Goal: Information Seeking & Learning: Learn about a topic

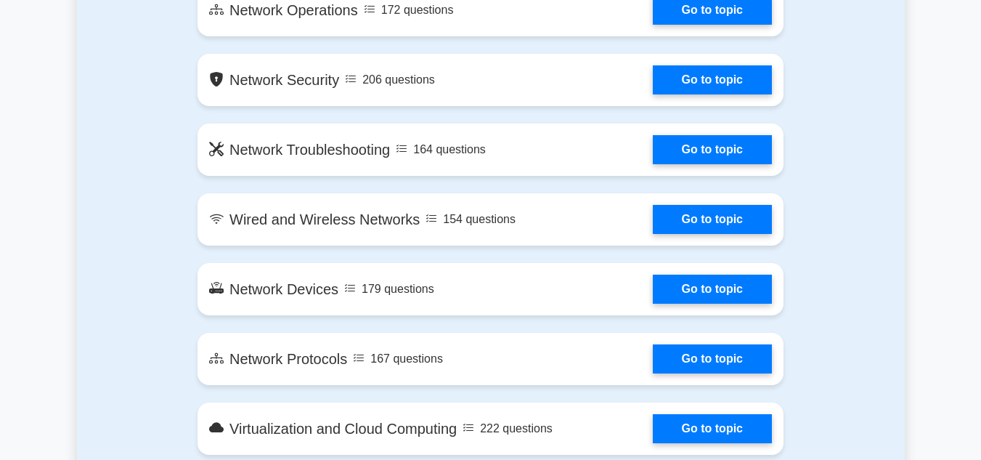
scroll to position [1089, 0]
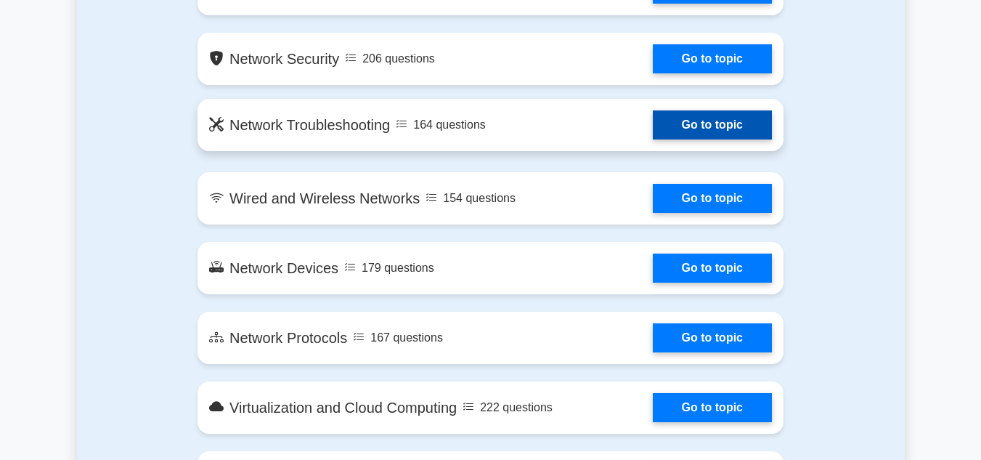
click at [727, 123] on link "Go to topic" at bounding box center [712, 124] width 119 height 29
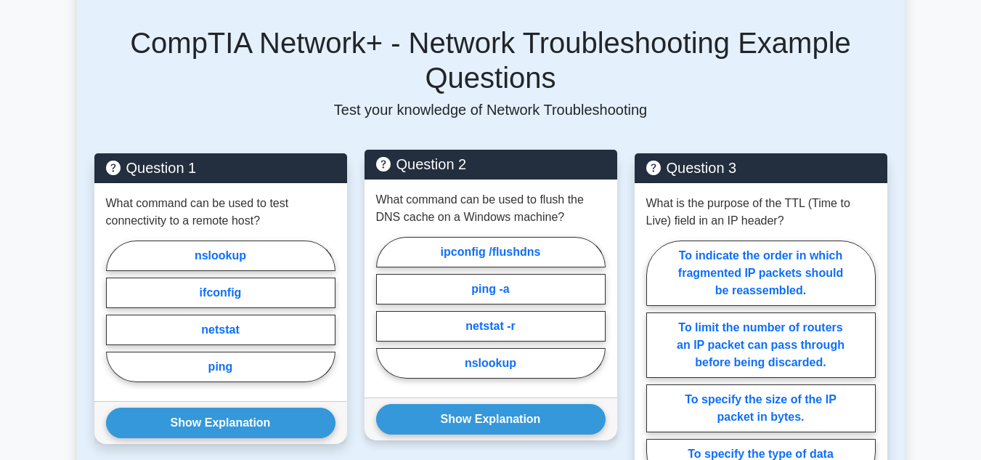
scroll to position [726, 0]
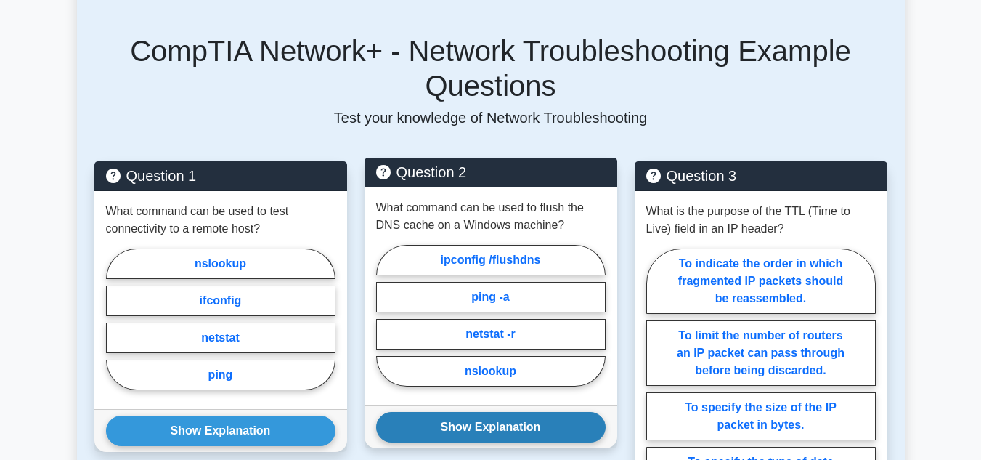
click at [481, 412] on button "Show Explanation" at bounding box center [490, 427] width 229 height 30
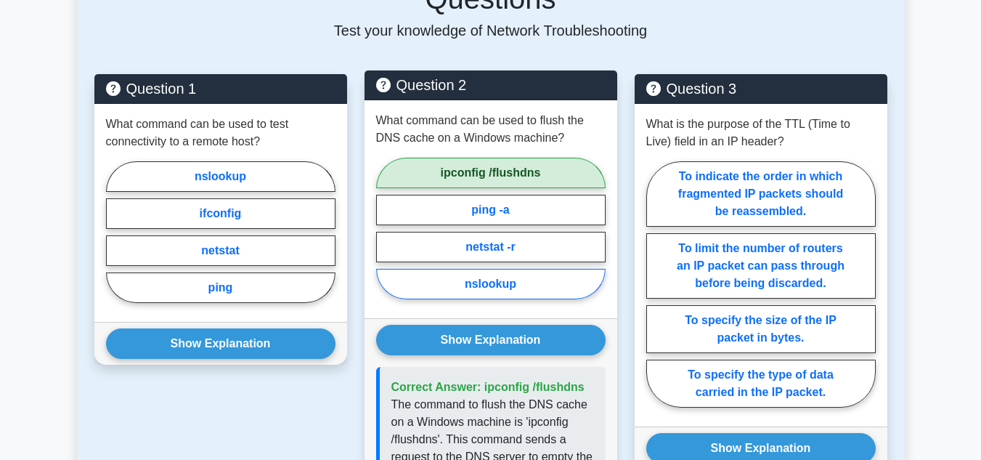
scroll to position [799, 0]
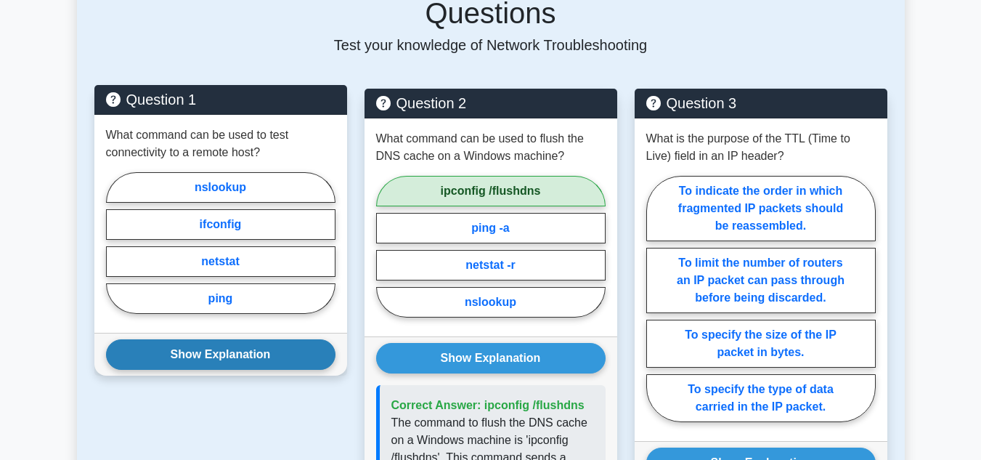
click at [271, 339] on button "Show Explanation" at bounding box center [220, 354] width 229 height 30
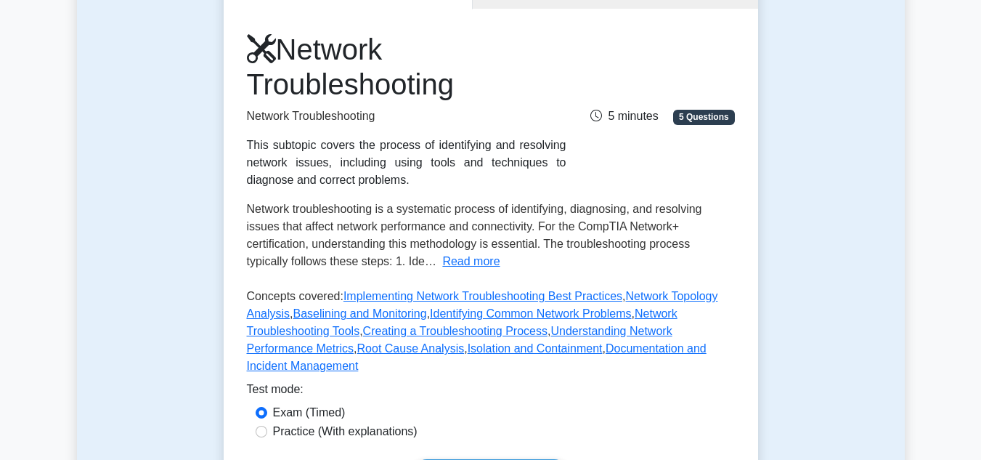
scroll to position [73, 0]
